Goal: Task Accomplishment & Management: Complete application form

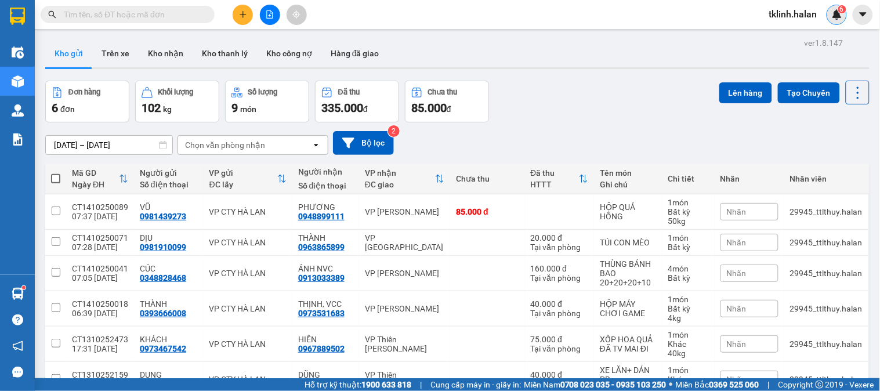
click at [838, 21] on div "6" at bounding box center [837, 15] width 20 height 20
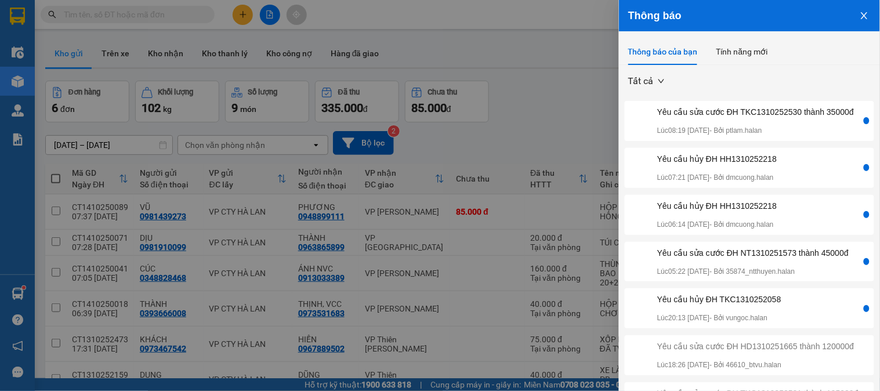
click at [750, 117] on div "Yêu cầu sửa cước ĐH TKC1310252530 thành 35000đ" at bounding box center [756, 112] width 197 height 13
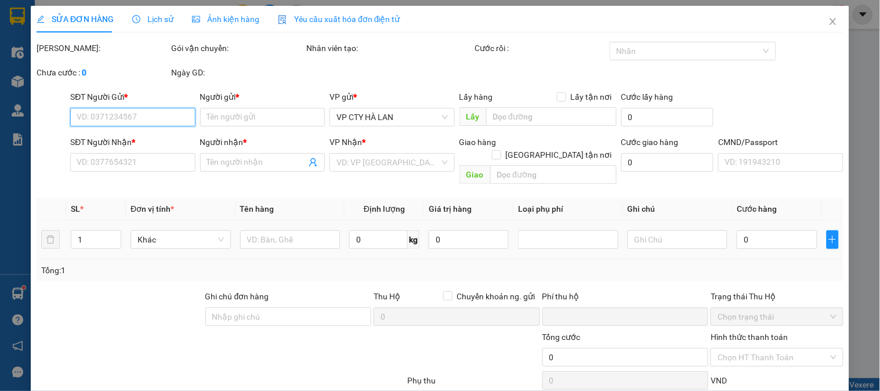
type input "0966601469"
type input "MINH"
type input "0985050265"
type input "TÙNG"
type input "0"
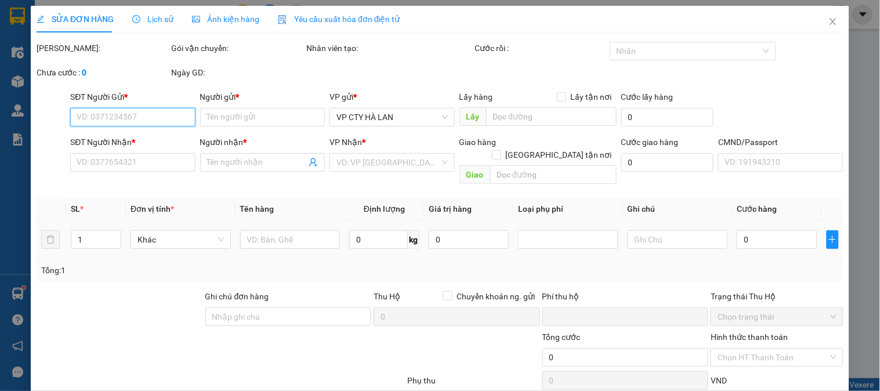
type input "40.000"
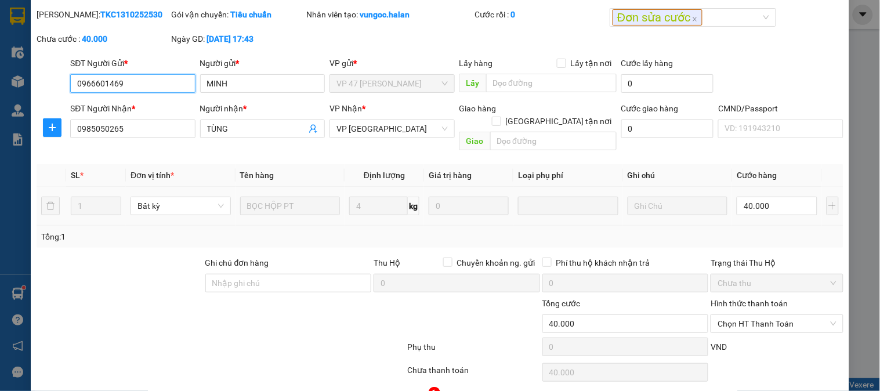
scroll to position [64, 0]
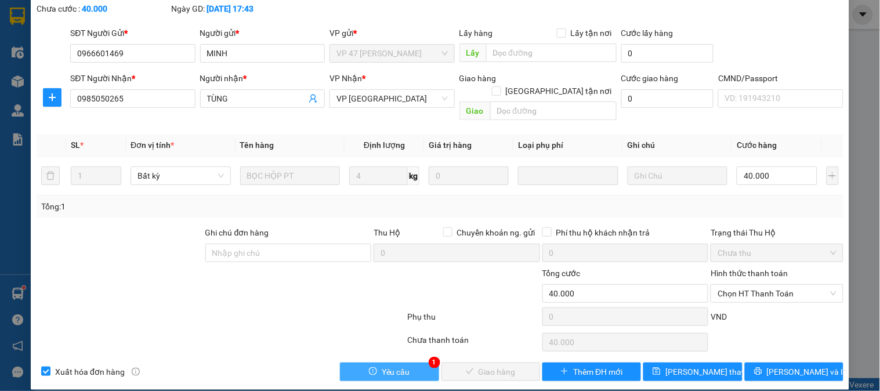
click at [413, 363] on button "Yêu cầu" at bounding box center [389, 372] width 99 height 19
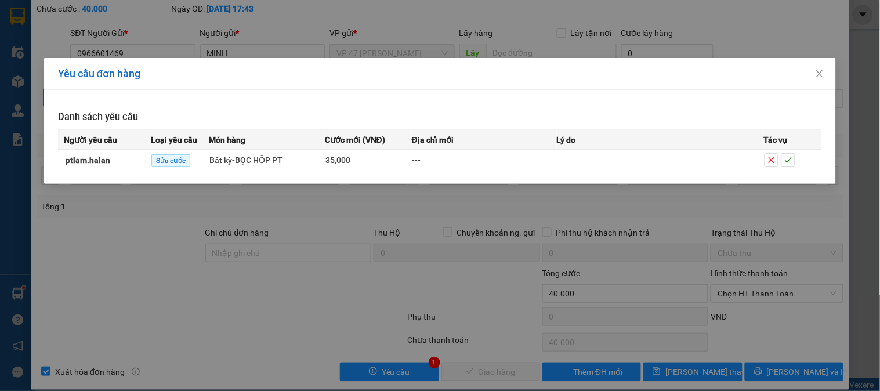
click at [362, 289] on div "Yêu cầu đơn hàng Danh sách yêu cầu Người yêu cầu Loại yêu cầu Món hàng Cước mới…" at bounding box center [440, 195] width 880 height 391
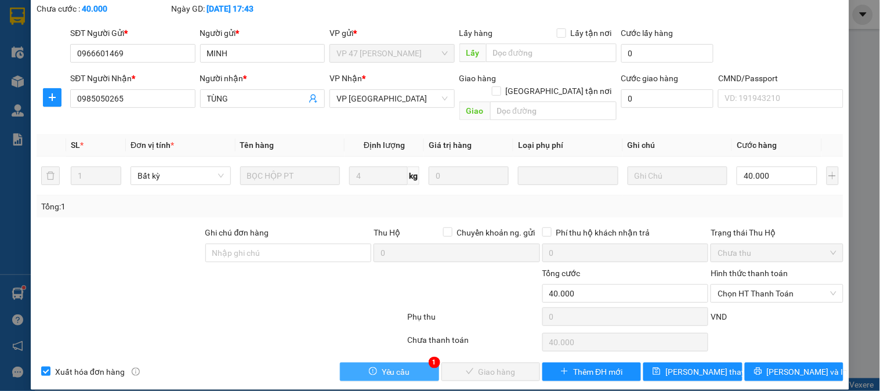
click at [413, 363] on button "Yêu cầu" at bounding box center [389, 372] width 99 height 19
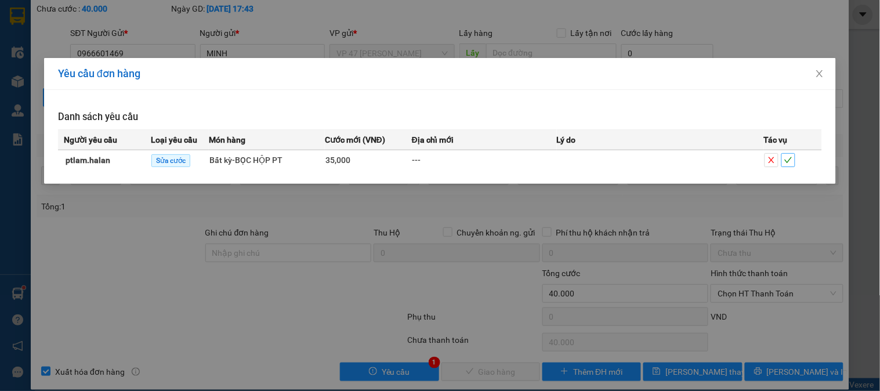
click at [790, 164] on icon "check" at bounding box center [789, 160] width 8 height 8
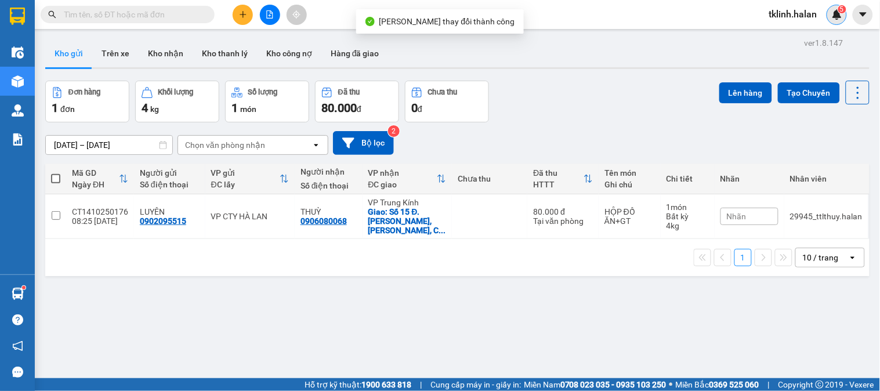
click at [842, 10] on span "5" at bounding box center [842, 9] width 4 height 8
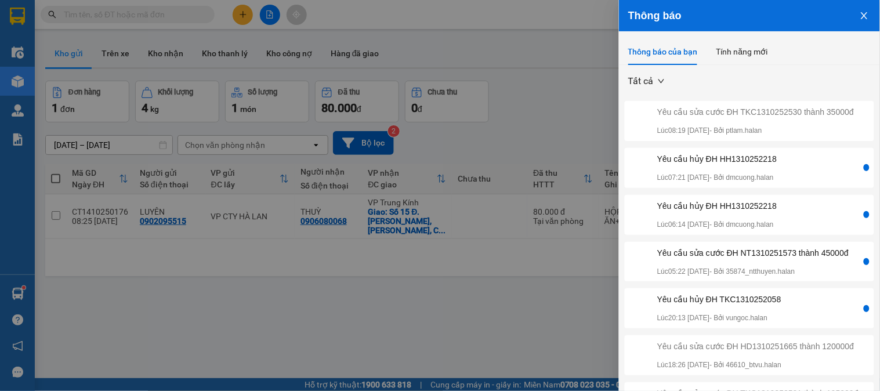
click at [790, 259] on div "Yêu cầu sửa cước ĐH NT1310251573 thành 45000đ" at bounding box center [754, 253] width 192 height 13
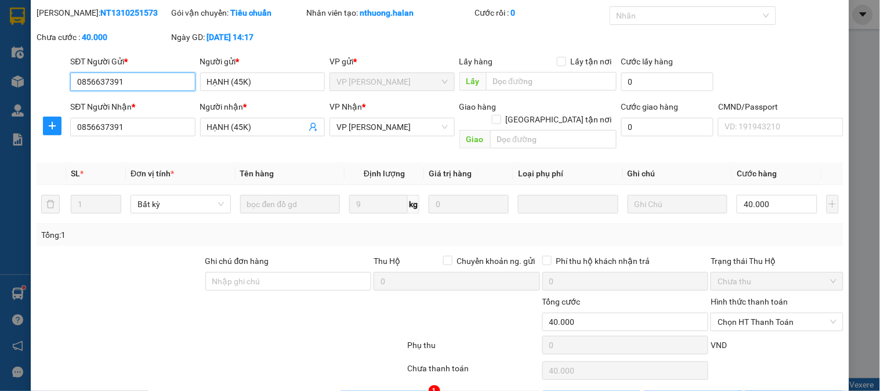
scroll to position [64, 0]
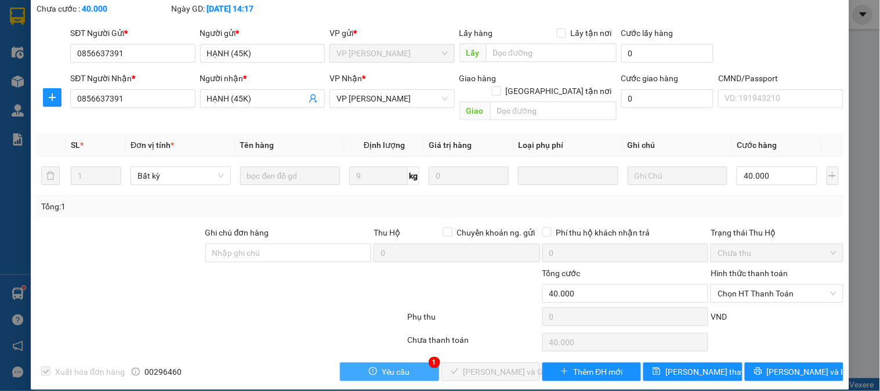
click at [407, 363] on button "Yêu cầu" at bounding box center [389, 372] width 99 height 19
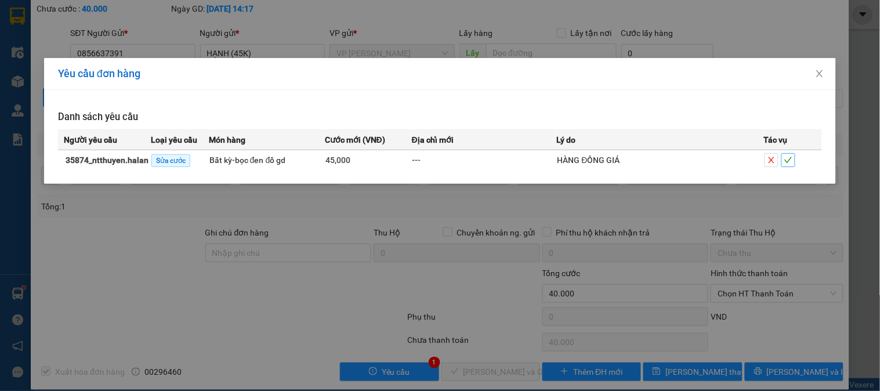
click at [787, 165] on button "button" at bounding box center [789, 160] width 14 height 14
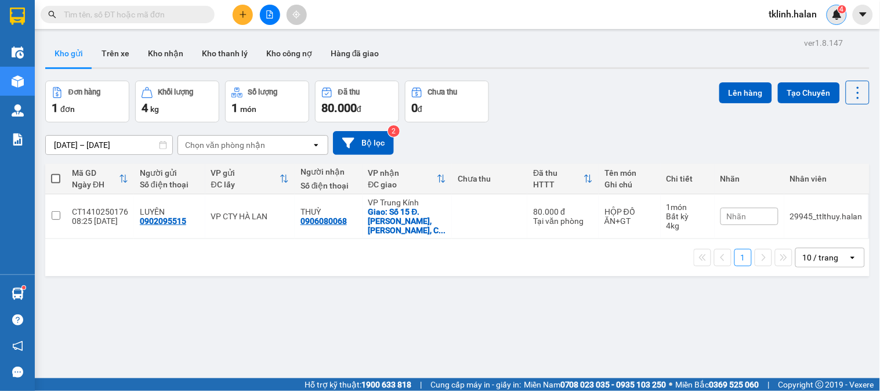
drag, startPoint x: 450, startPoint y: 26, endPoint x: 458, endPoint y: 29, distance: 9.2
click at [454, 27] on div "Kết quả tìm kiếm ( 0 ) Bộ lọc No Data tklinh.halan 4" at bounding box center [440, 14] width 880 height 29
click at [830, 5] on div "tklinh.halan 4" at bounding box center [803, 15] width 87 height 20
click at [840, 9] on sup "4" at bounding box center [843, 9] width 8 height 8
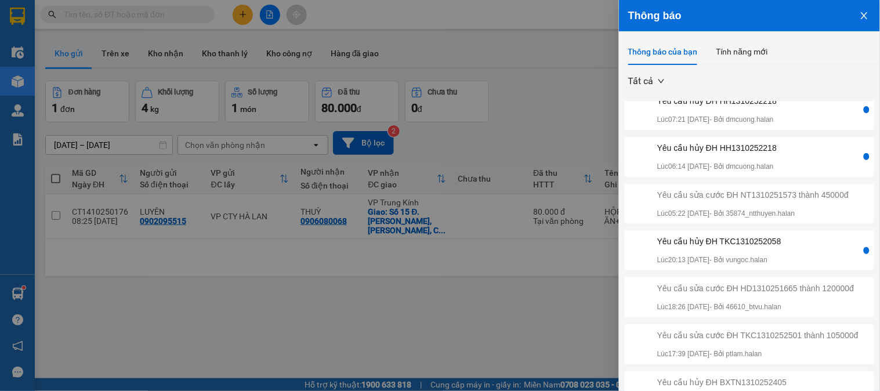
scroll to position [129, 0]
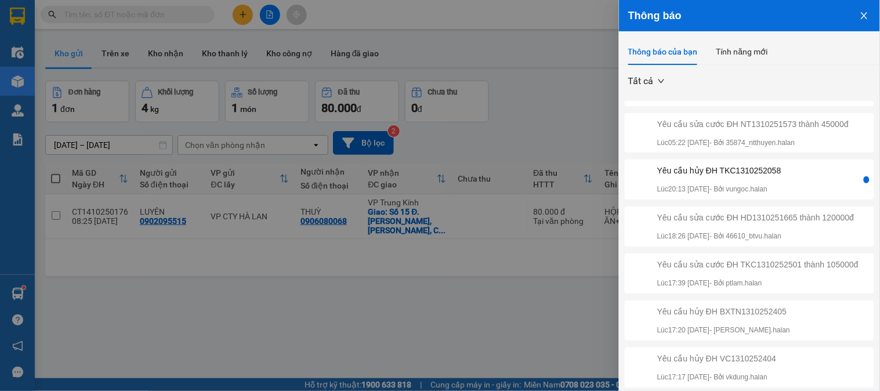
click at [819, 195] on div "Yêu cầu hủy ĐH TKC1310252058 Lúc 20:13 [DATE] - Bởi vungoc.halan" at bounding box center [744, 179] width 234 height 31
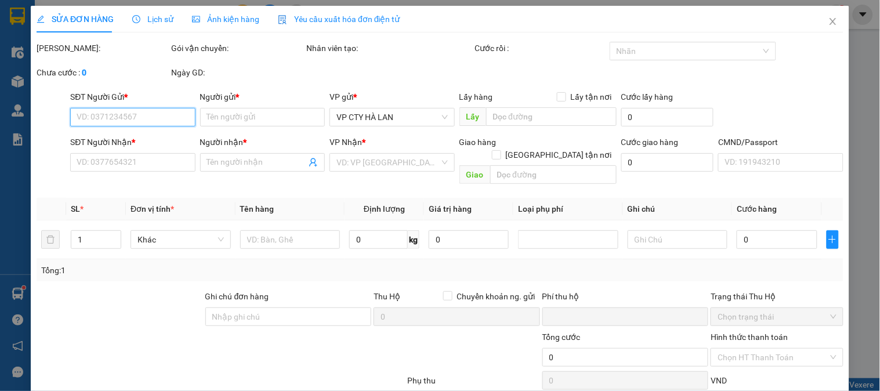
type input "0964115174"
type input "PT AN PHÁT"
type input "0986663131"
type input "[PERSON_NAME]"
type input "0"
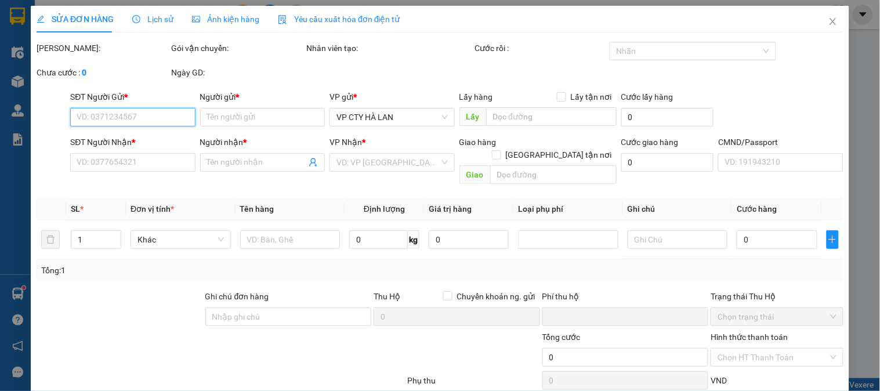
type input "25.000"
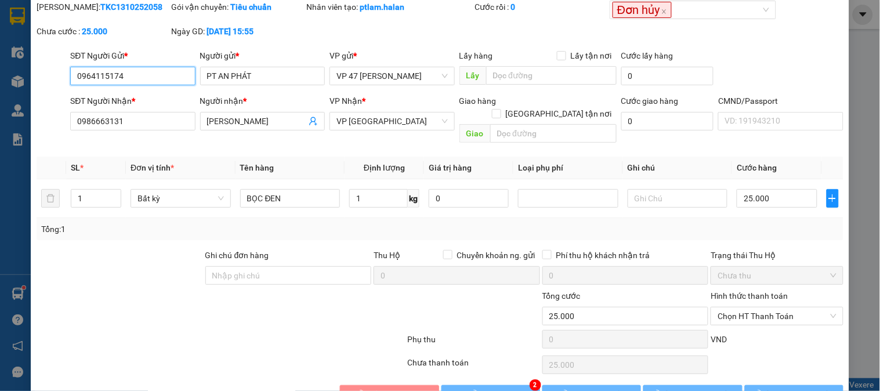
scroll to position [64, 0]
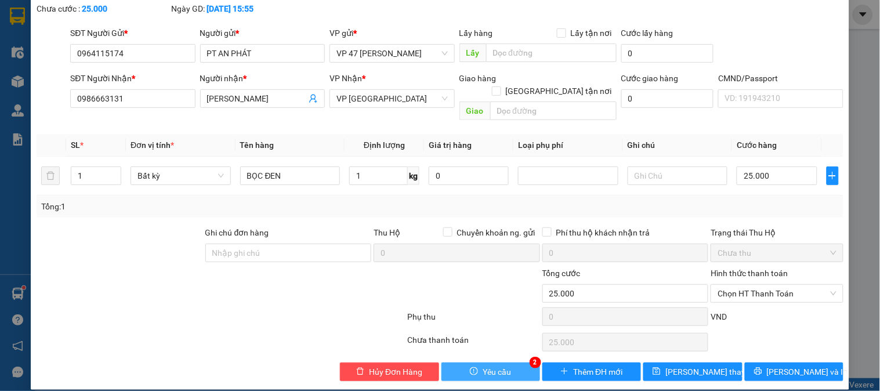
click at [510, 363] on button "Yêu cầu" at bounding box center [491, 372] width 99 height 19
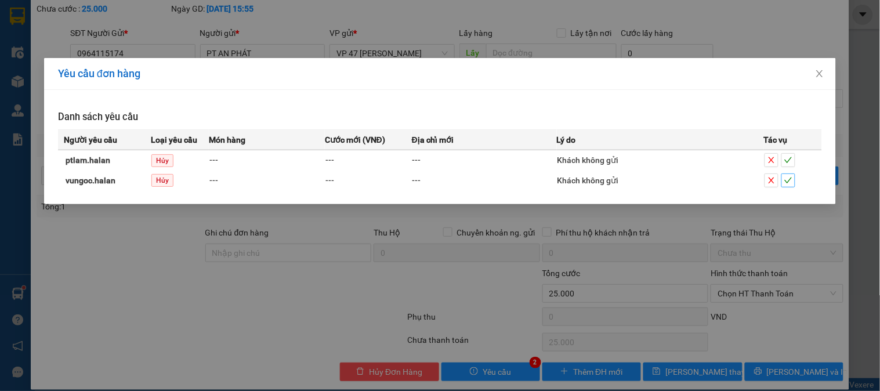
click at [790, 178] on icon "check" at bounding box center [789, 180] width 8 height 8
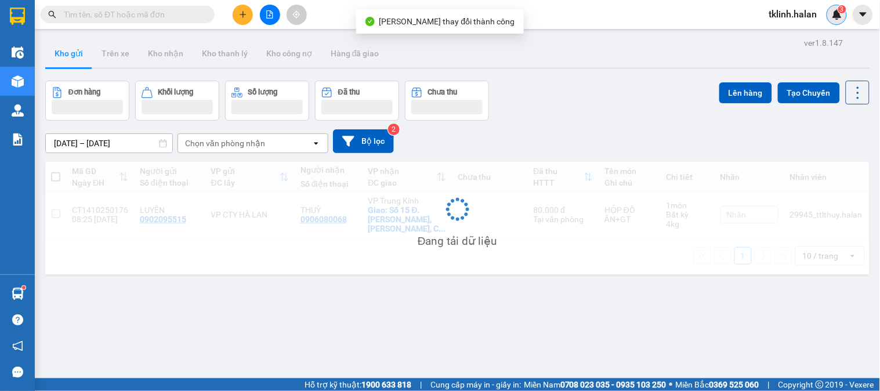
click at [839, 13] on img at bounding box center [837, 14] width 10 height 10
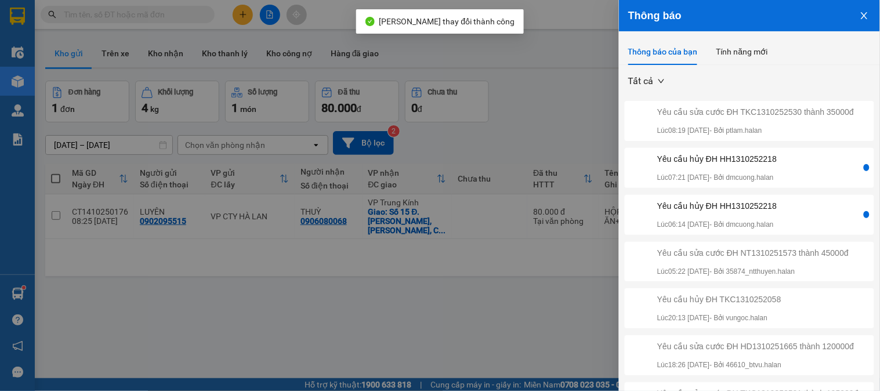
click at [799, 230] on div "Yêu cầu hủy ĐH HH1310252218 Lúc 06:14 [DATE] - Bởi dmcuong.halan" at bounding box center [744, 215] width 234 height 31
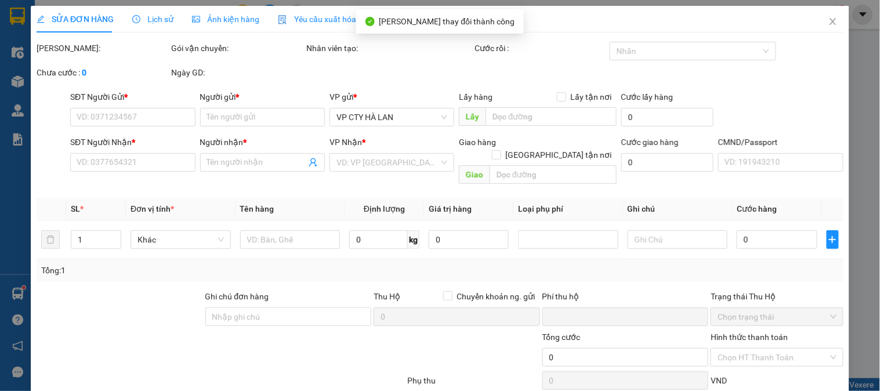
type input "0936584111"
type input "HÙNG"
type input "0915883386"
type input "TUẤN ANH"
type input "50.000"
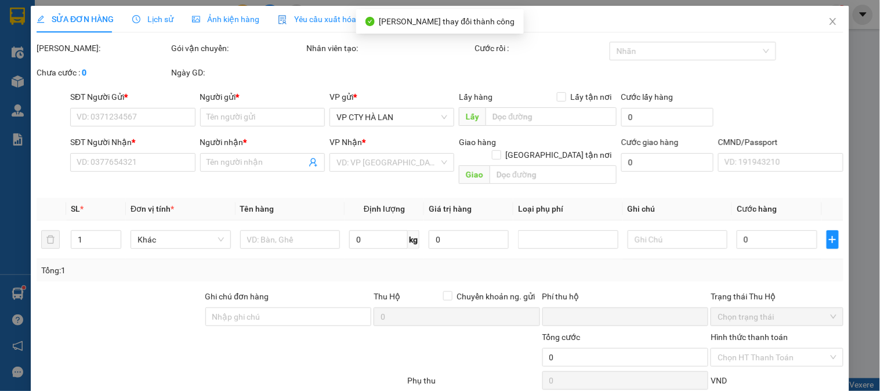
type input "50.000"
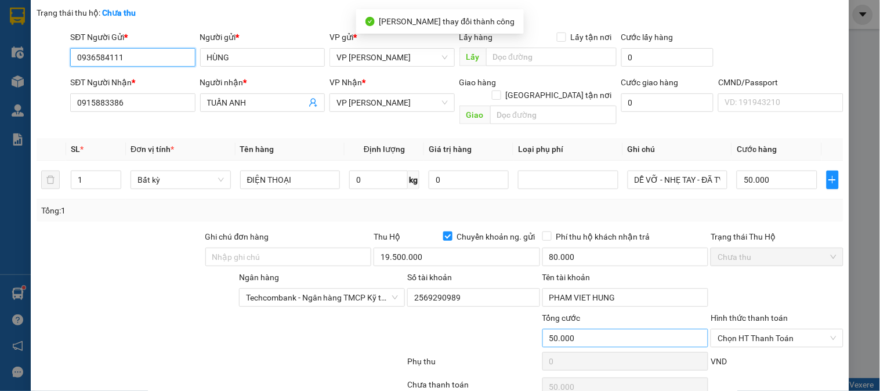
scroll to position [129, 0]
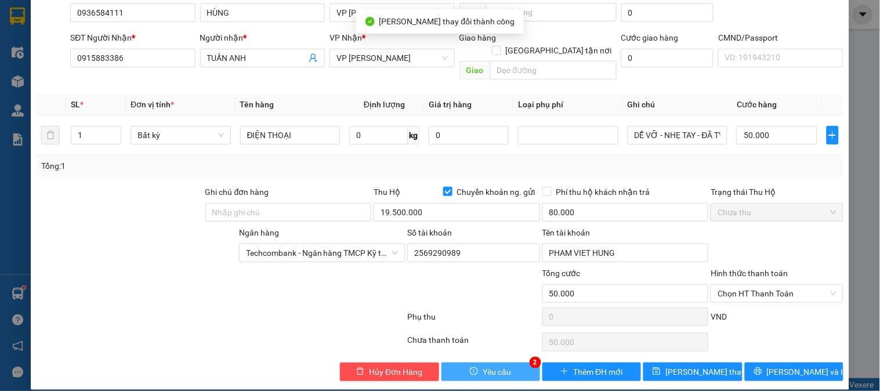
click at [483, 366] on span "Yêu cầu" at bounding box center [497, 372] width 28 height 13
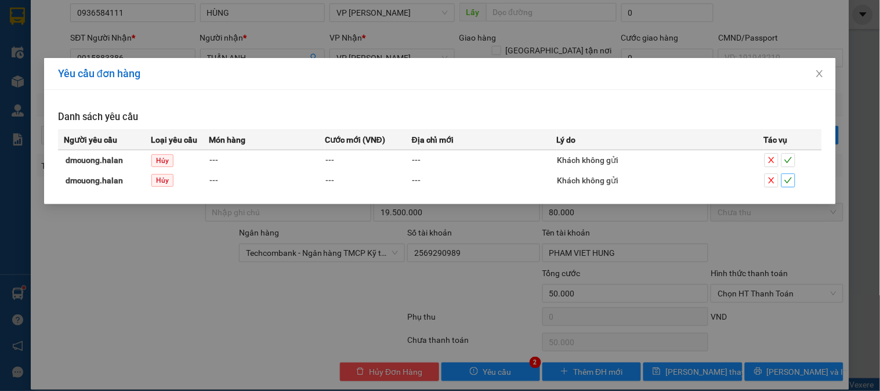
click at [796, 182] on button "button" at bounding box center [789, 181] width 14 height 14
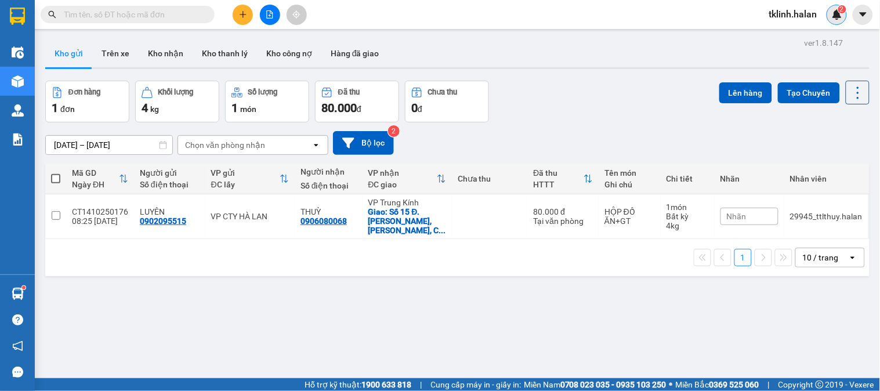
click at [846, 19] on div "2" at bounding box center [837, 15] width 20 height 20
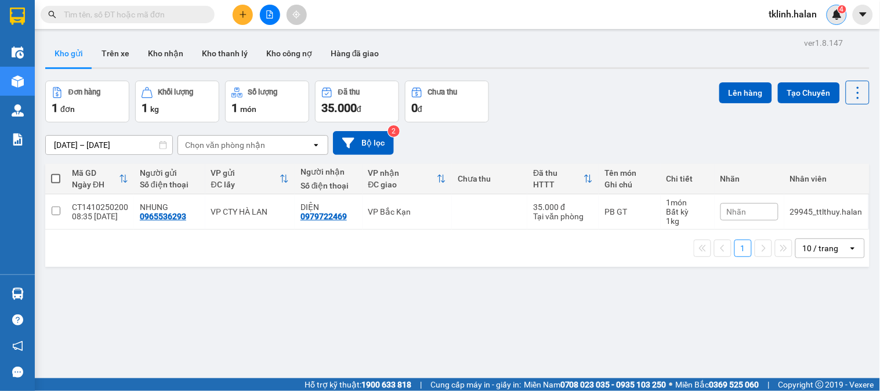
click at [840, 19] on img at bounding box center [837, 14] width 10 height 10
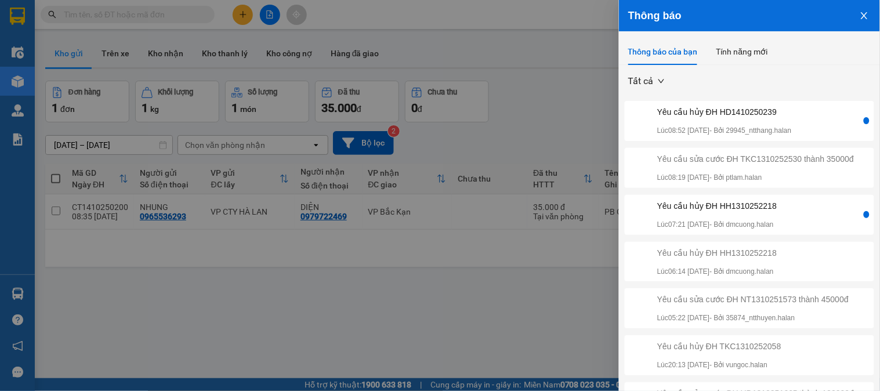
click at [790, 117] on div "Yêu cầu hủy ĐH HD1410250239" at bounding box center [725, 112] width 135 height 13
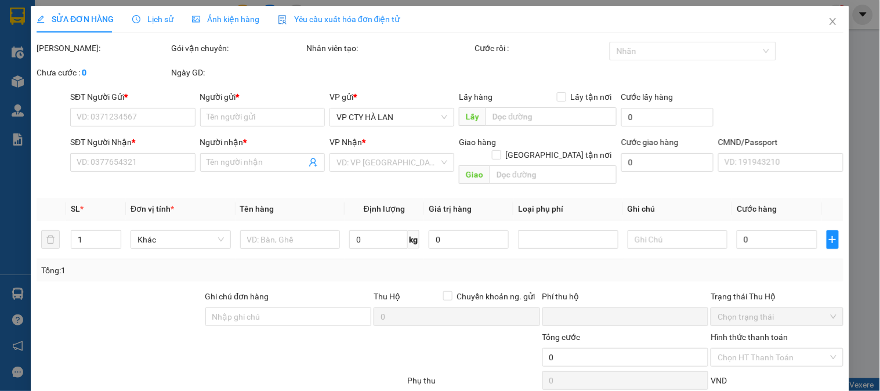
type input "0823194626"
type input "THUẬN TRIỆU"
type input "CTT9-6 khu nhà ở him lam, vạn phúc, hà đông, hà nội"
type input "0985050911"
type input "KIỀU"
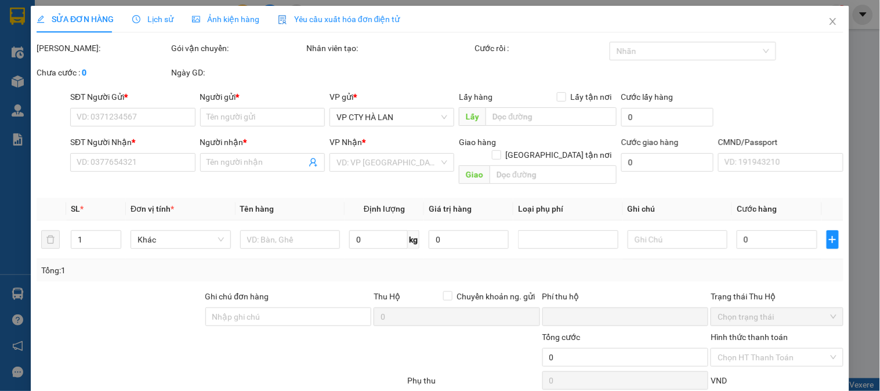
checkbox input "true"
type input "274LNQ"
type input "02473000606, LẤY HÀNG CHO BẠN KIỀU VÀ NHỜ SHIP THU HỘ 100K VỀ VP HÀ LAN"
type input "0"
type input "50.000"
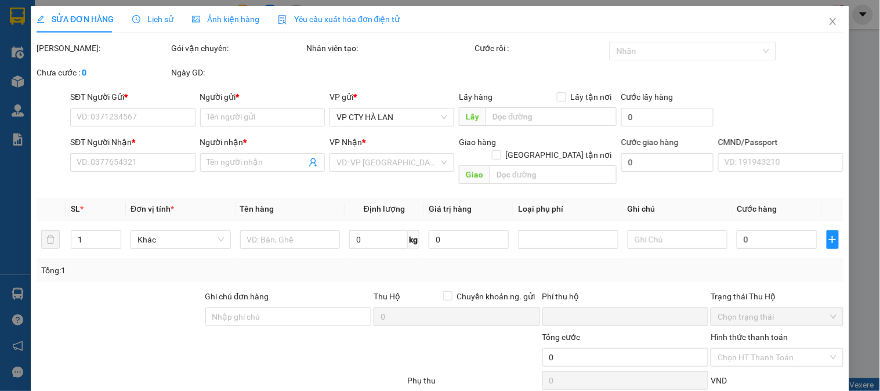
type input "50.000"
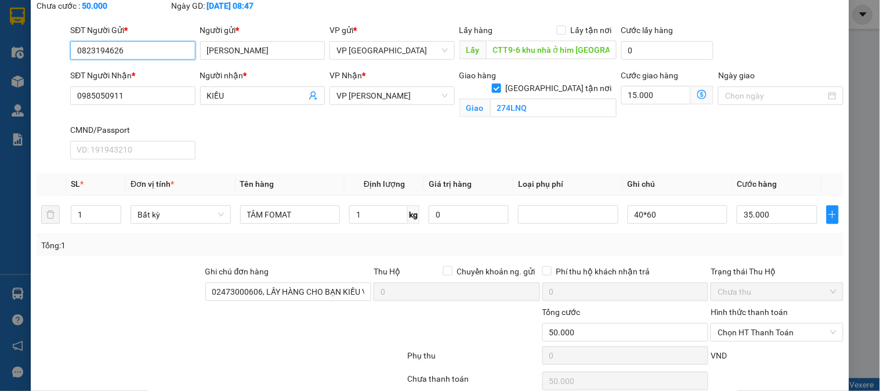
scroll to position [118, 0]
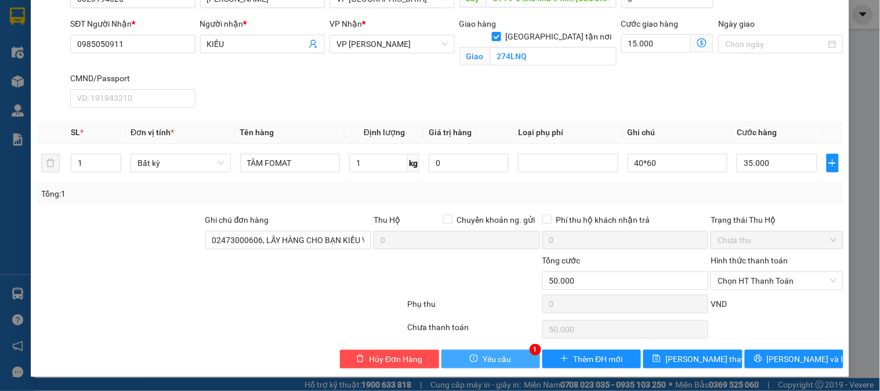
click at [485, 356] on span "Yêu cầu" at bounding box center [497, 359] width 28 height 13
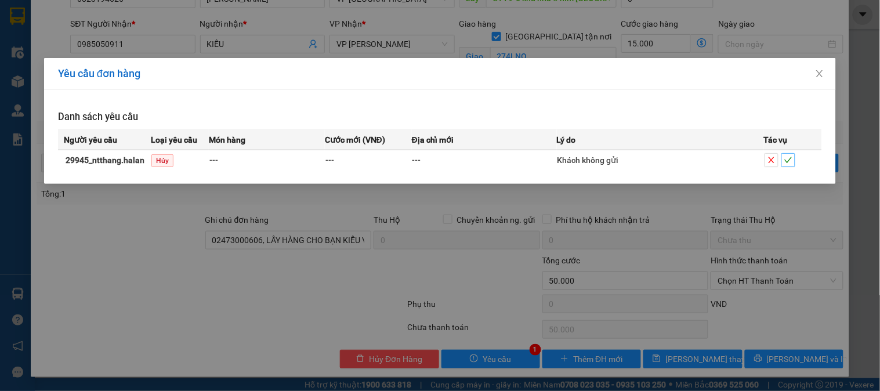
click at [793, 161] on span "check" at bounding box center [788, 160] width 13 height 8
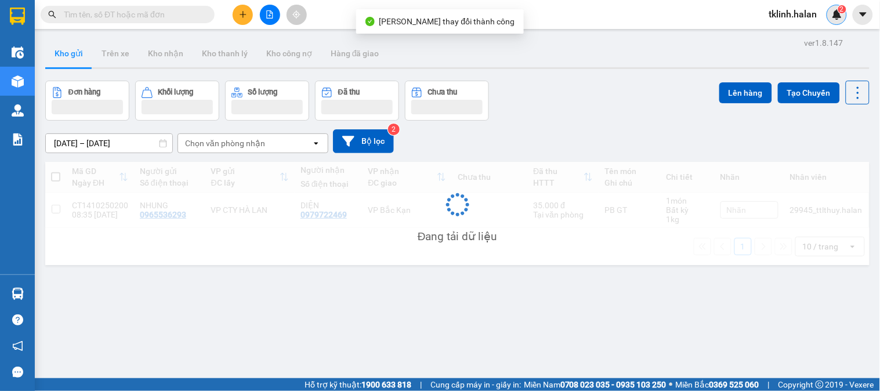
click at [840, 13] on img at bounding box center [837, 14] width 10 height 10
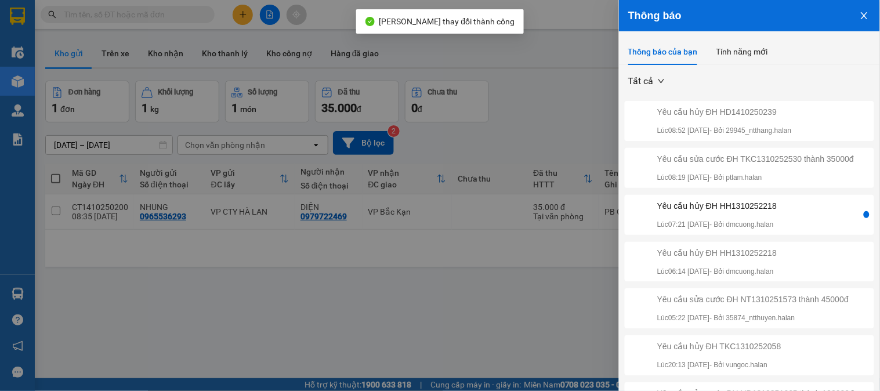
click at [777, 229] on div "Yêu cầu hủy ĐH HH1310252218 Lúc 07:21 14/10/2025 - Bởi dmcuong.halan" at bounding box center [718, 215] width 120 height 31
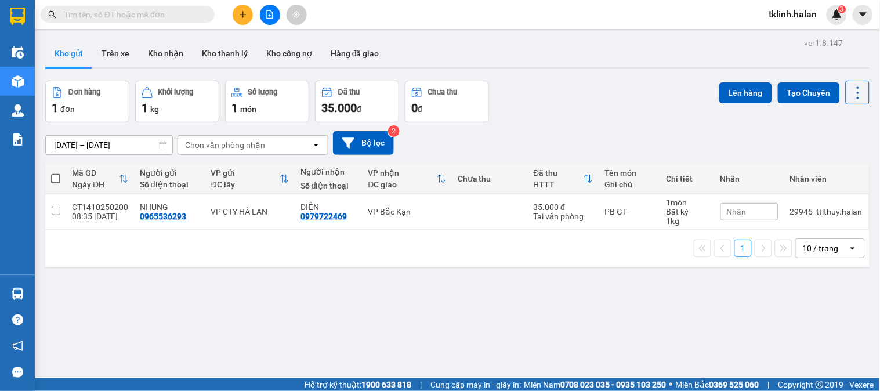
click at [473, 60] on div "Kho gửi Trên xe Kho nhận Kho thanh lý Kho công nợ Hàng đã giao" at bounding box center [457, 54] width 825 height 31
click at [838, 19] on img at bounding box center [837, 14] width 10 height 10
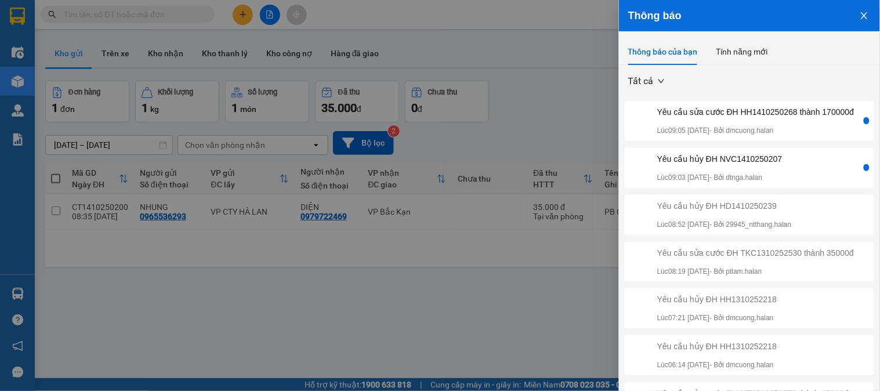
click at [773, 118] on div "Yêu cầu sửa cước ĐH HH1410250268 thành 170000đ" at bounding box center [756, 112] width 197 height 13
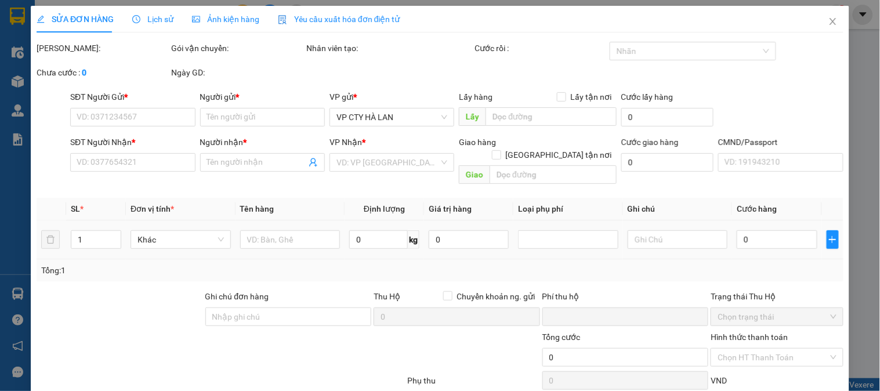
type input "0945427413"
type input "NGỌC HOA VŨ"
type input "0336668193"
type input "HẢI"
type input "0"
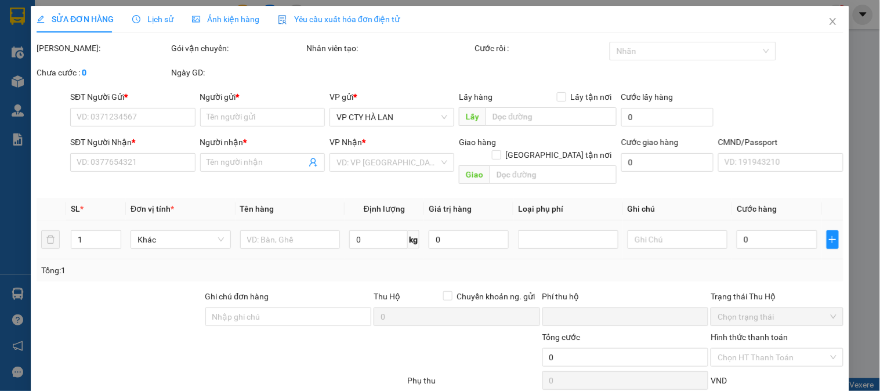
type input "260.000"
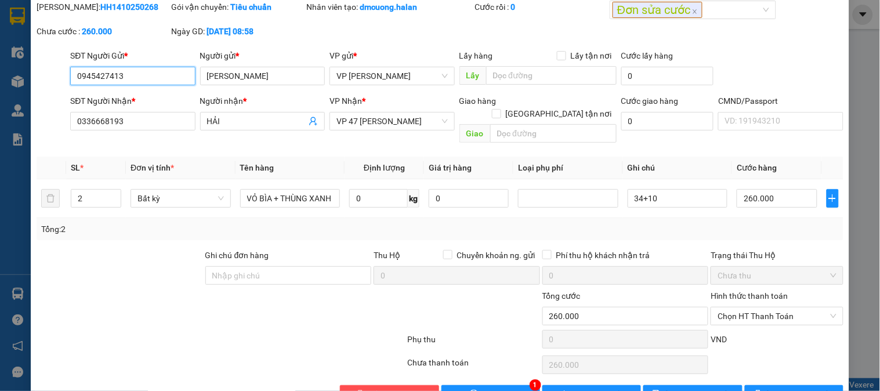
scroll to position [64, 0]
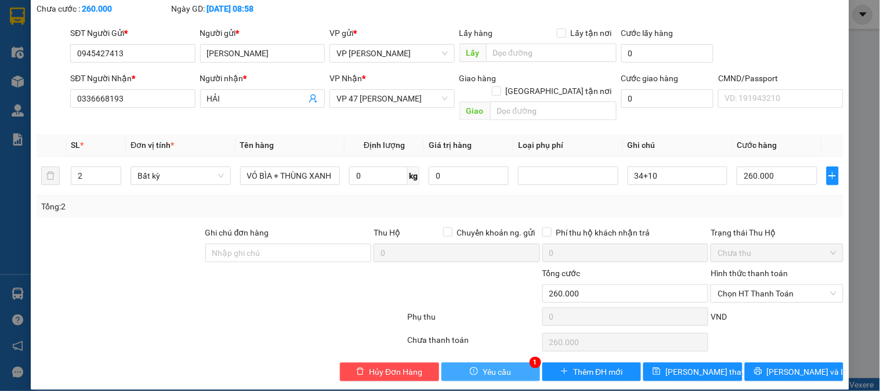
click at [494, 366] on span "Yêu cầu" at bounding box center [497, 372] width 28 height 13
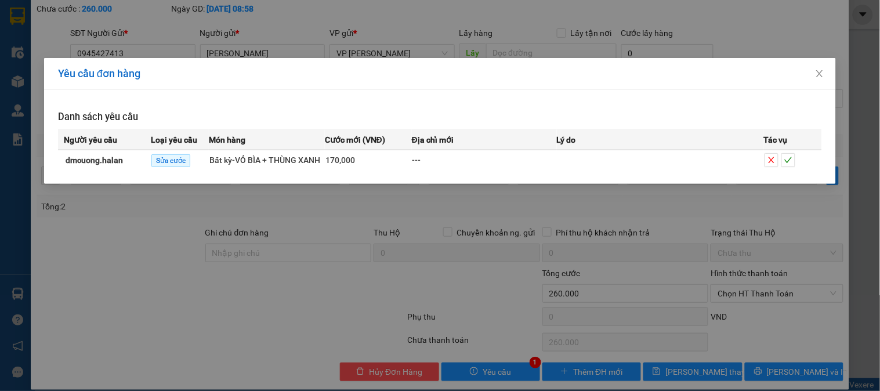
click at [346, 272] on div "Yêu cầu đơn hàng Danh sách yêu cầu Người yêu cầu Loại yêu cầu Món hàng Cước mới…" at bounding box center [440, 195] width 880 height 391
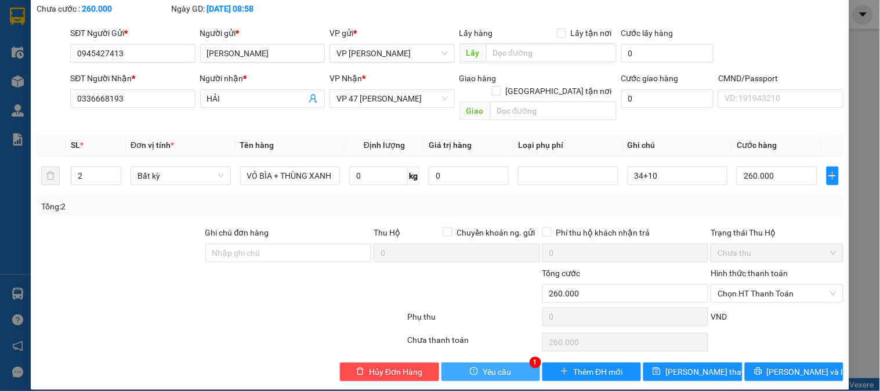
click at [495, 366] on span "Yêu cầu" at bounding box center [497, 372] width 28 height 13
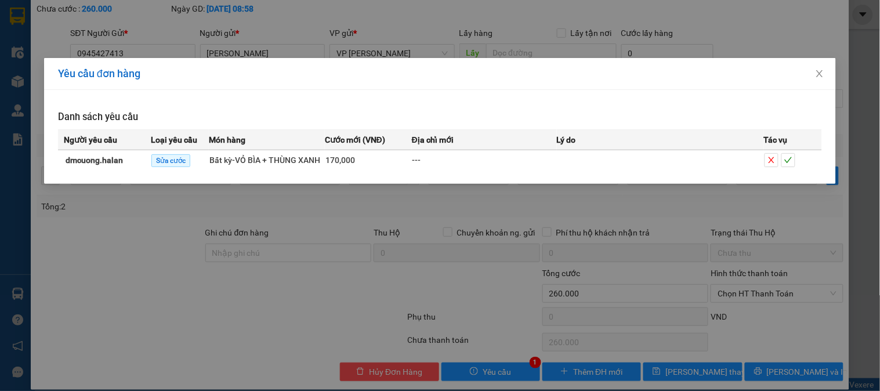
click at [626, 240] on div "Yêu cầu đơn hàng Danh sách yêu cầu Người yêu cầu Loại yêu cầu Món hàng Cước mới…" at bounding box center [440, 195] width 880 height 391
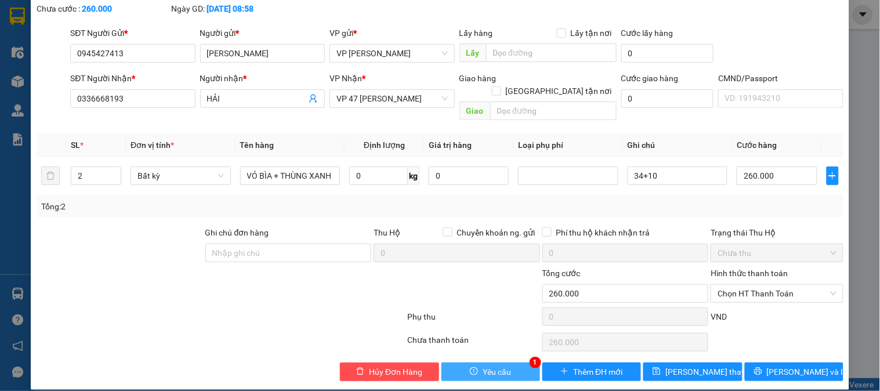
drag, startPoint x: 512, startPoint y: 368, endPoint x: 610, endPoint y: 319, distance: 109.5
click at [512, 367] on button "Yêu cầu" at bounding box center [491, 372] width 99 height 19
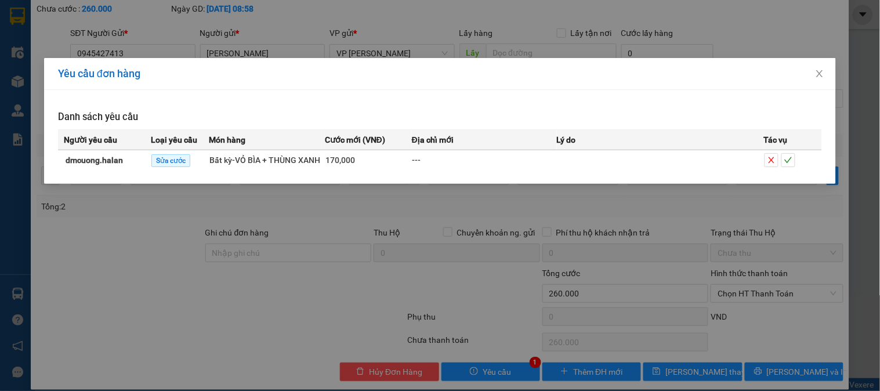
click at [797, 160] on div at bounding box center [793, 160] width 57 height 14
click at [796, 160] on div at bounding box center [793, 160] width 57 height 14
click at [795, 160] on span "check" at bounding box center [788, 160] width 13 height 8
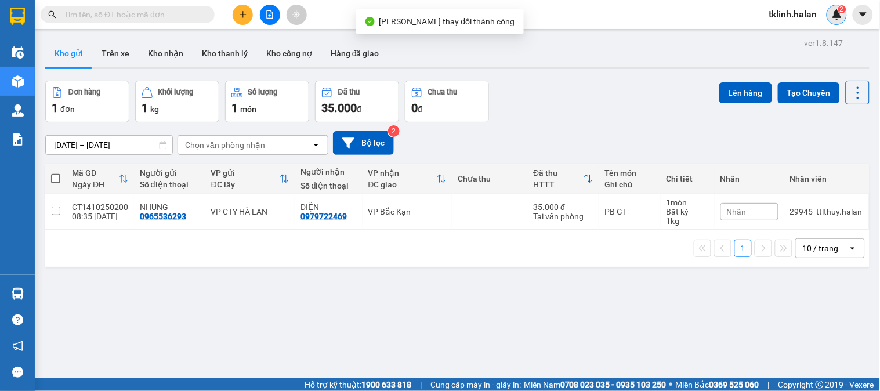
click at [837, 19] on img at bounding box center [837, 14] width 10 height 10
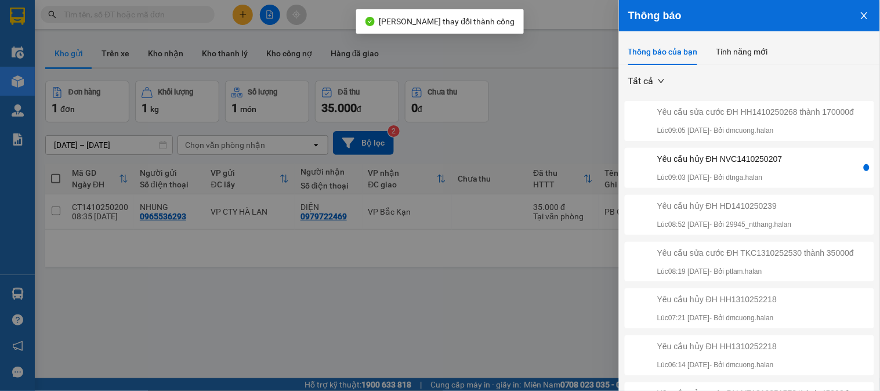
click at [796, 175] on div "Yêu cầu hủy ĐH NVC1410250207 Lúc 09:03 14/10/2025 - Bởi dtnga.halan" at bounding box center [744, 168] width 234 height 31
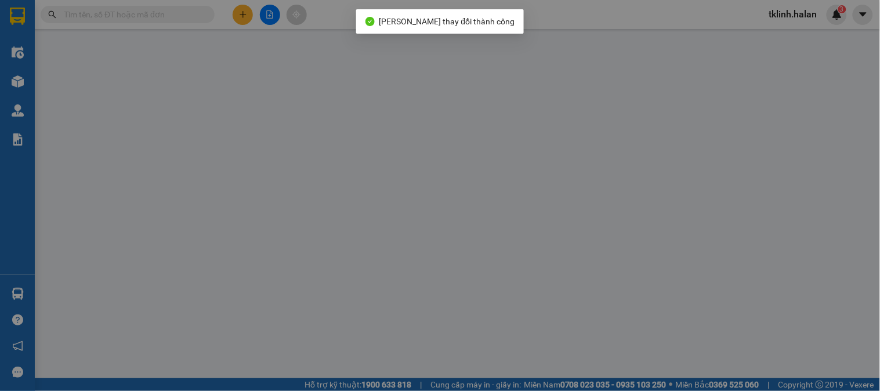
type input "0983188066"
type input "C THỦY"
type input "0912468928"
type input "HUẾ"
type input "0"
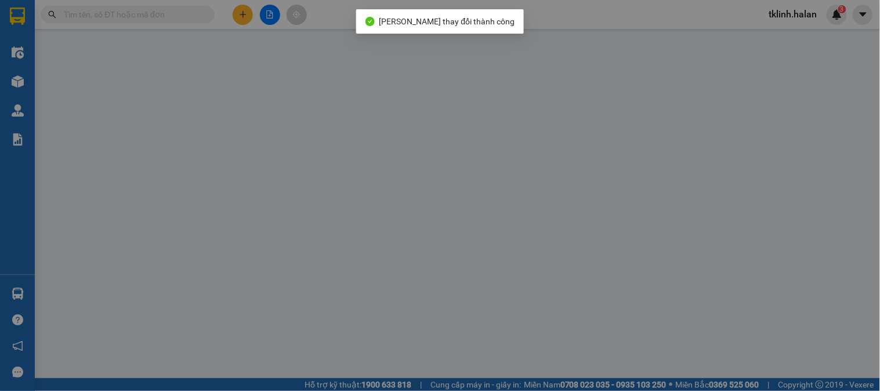
type input "40.000"
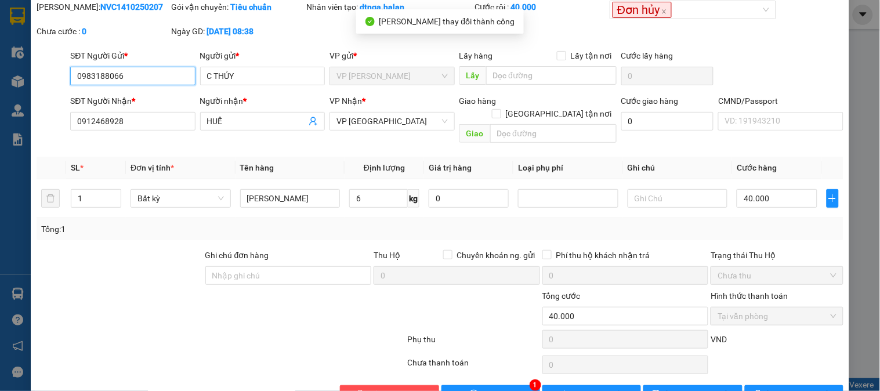
scroll to position [64, 0]
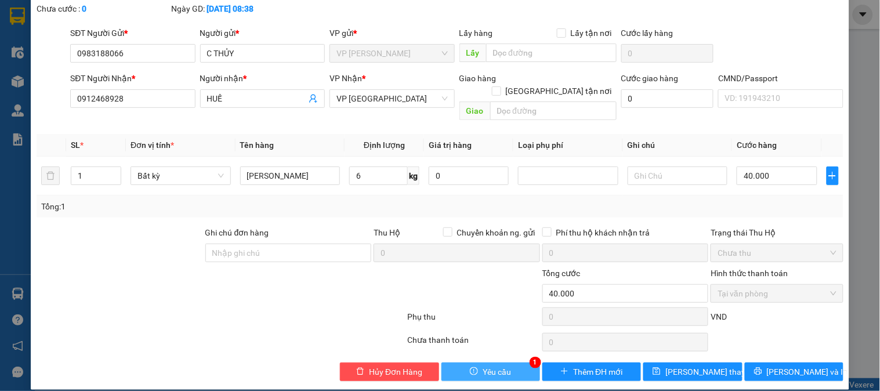
click at [477, 363] on button "Yêu cầu" at bounding box center [491, 372] width 99 height 19
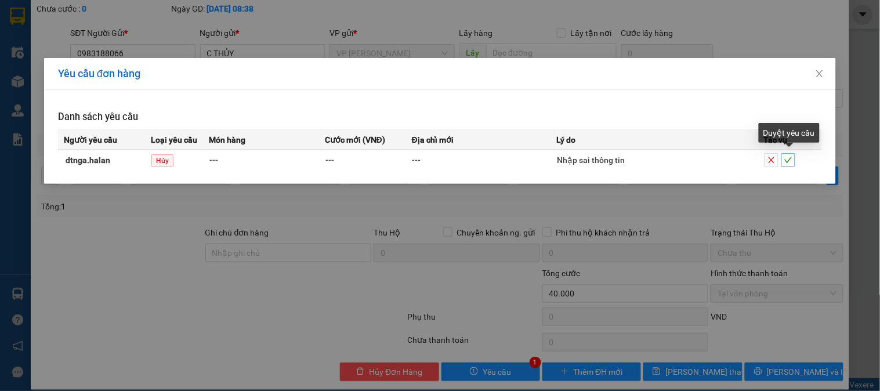
click at [792, 161] on icon "check" at bounding box center [789, 160] width 8 height 8
